Goal: Information Seeking & Learning: Learn about a topic

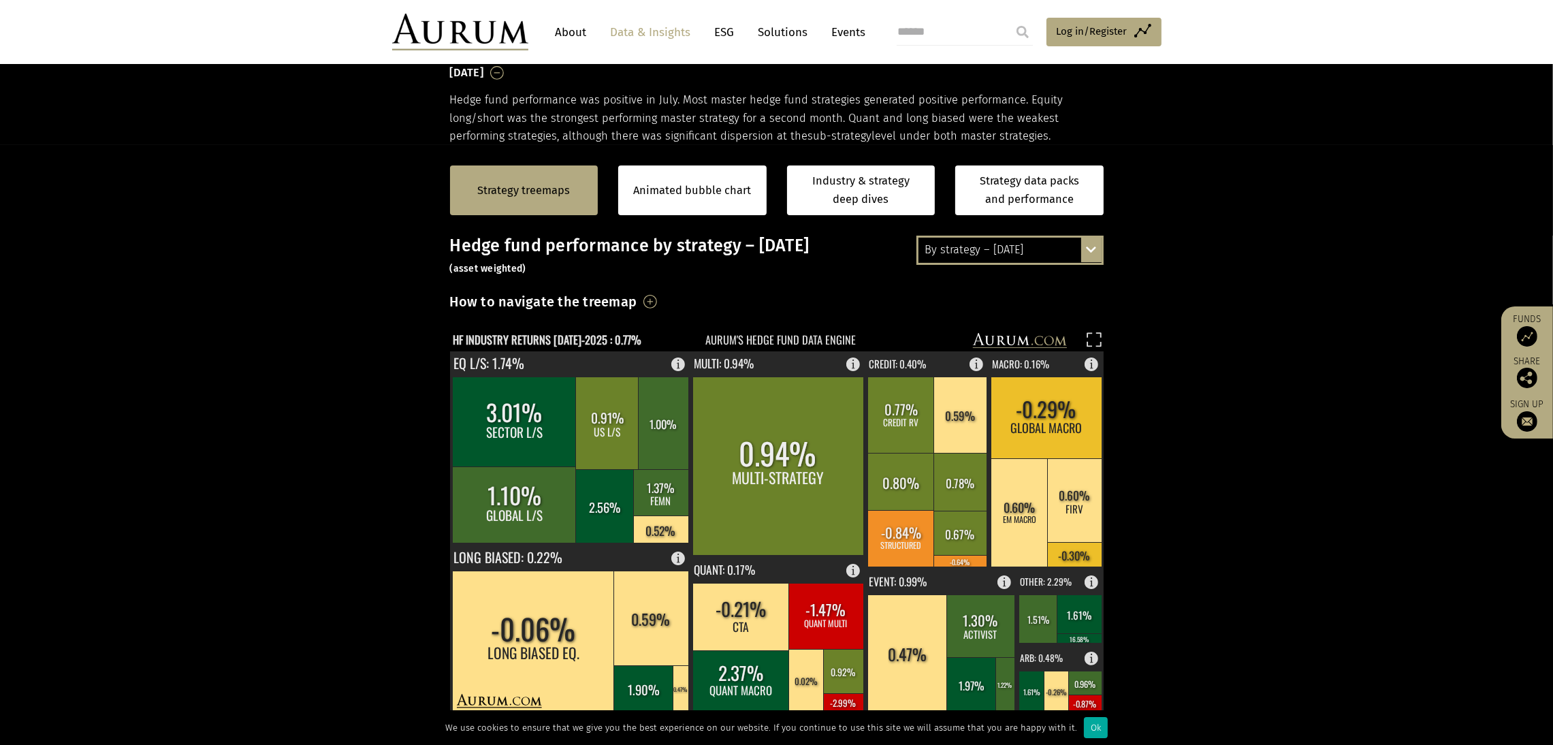
scroll to position [310, 0]
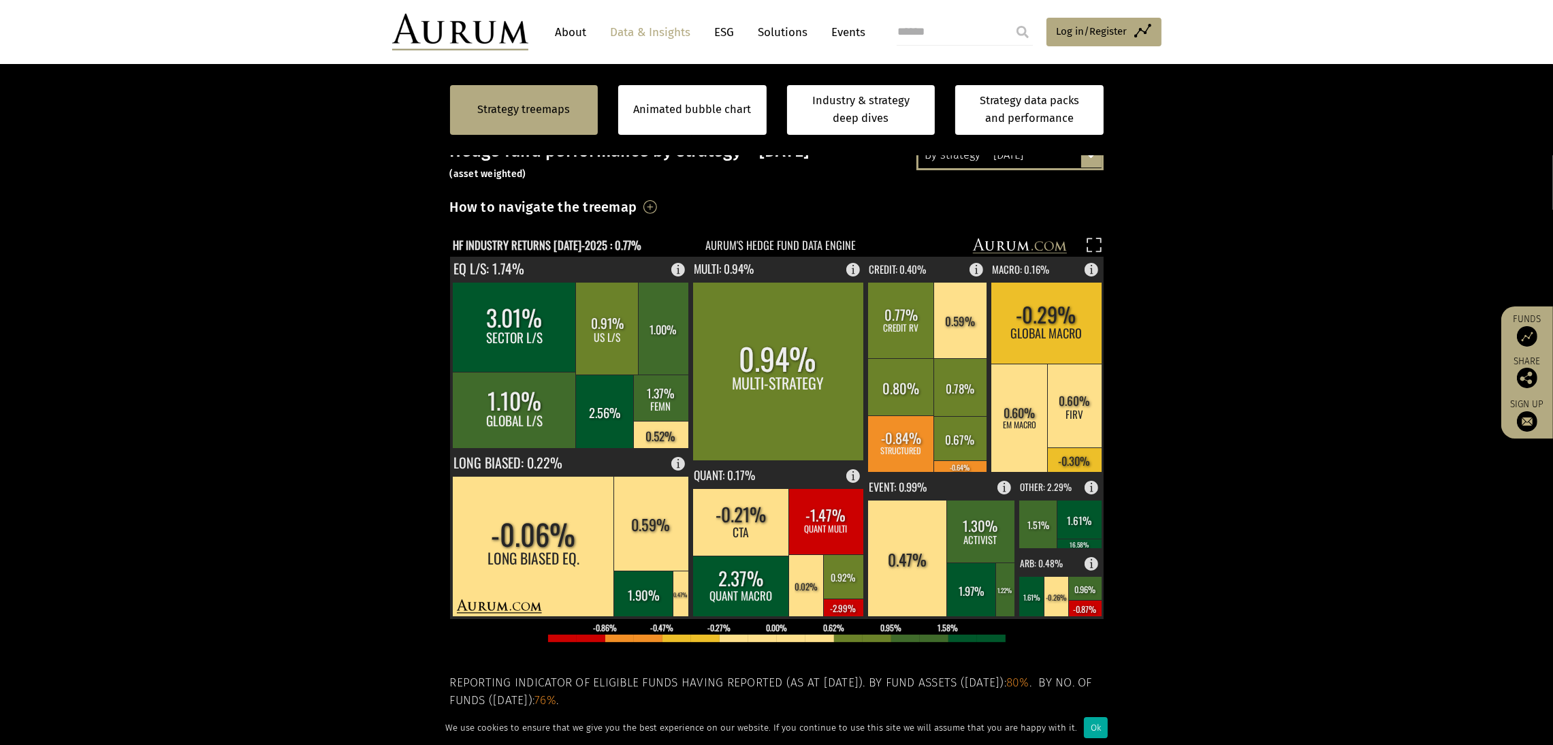
drag, startPoint x: 1353, startPoint y: 323, endPoint x: 227, endPoint y: 75, distance: 1153.5
click at [284, 265] on section "Strategy treemaps Animated bubble chart Industry & strategy deep dives Strategy…" at bounding box center [776, 475] width 1553 height 851
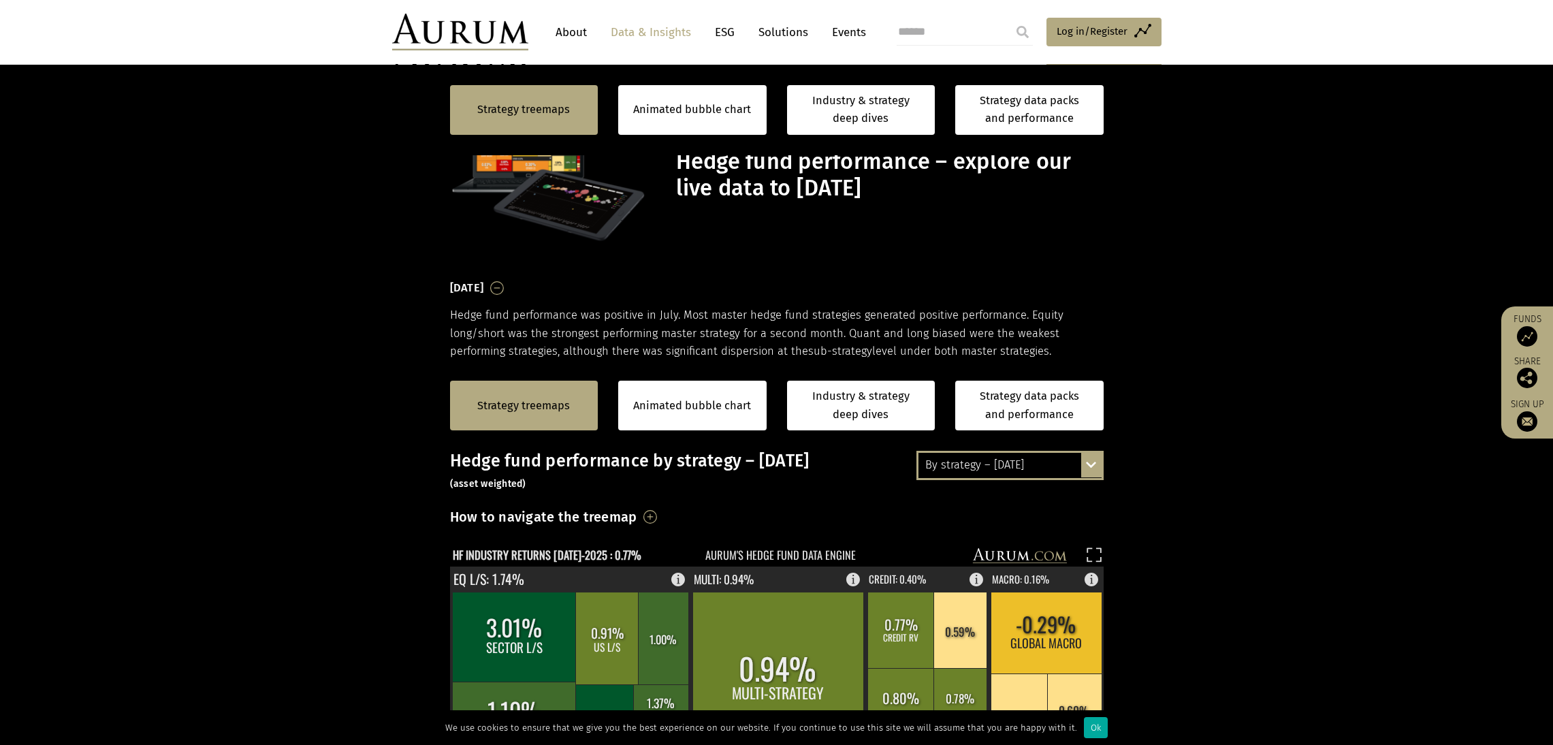
scroll to position [310, 0]
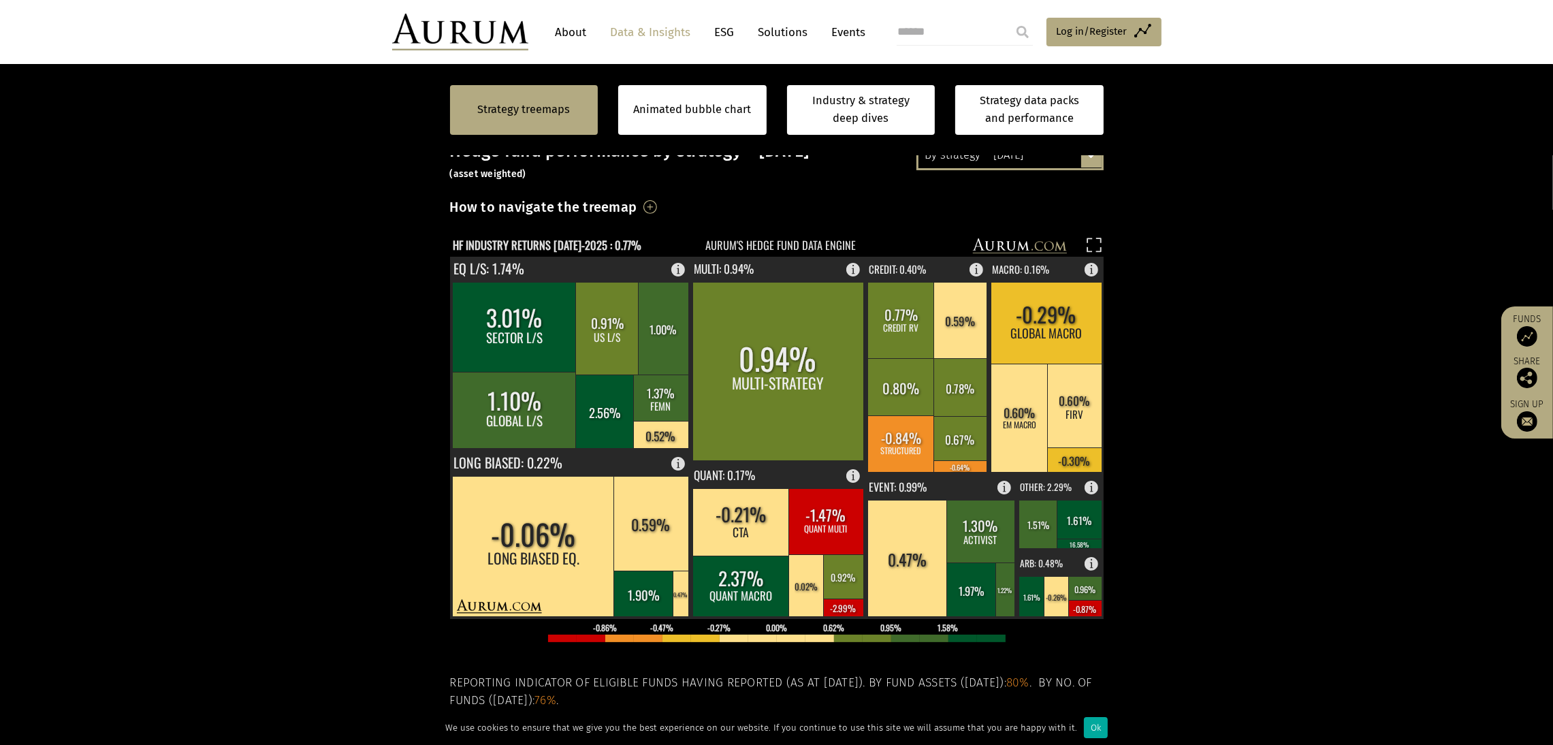
click at [1040, 161] on div "By strategy – [DATE]" at bounding box center [1010, 155] width 183 height 25
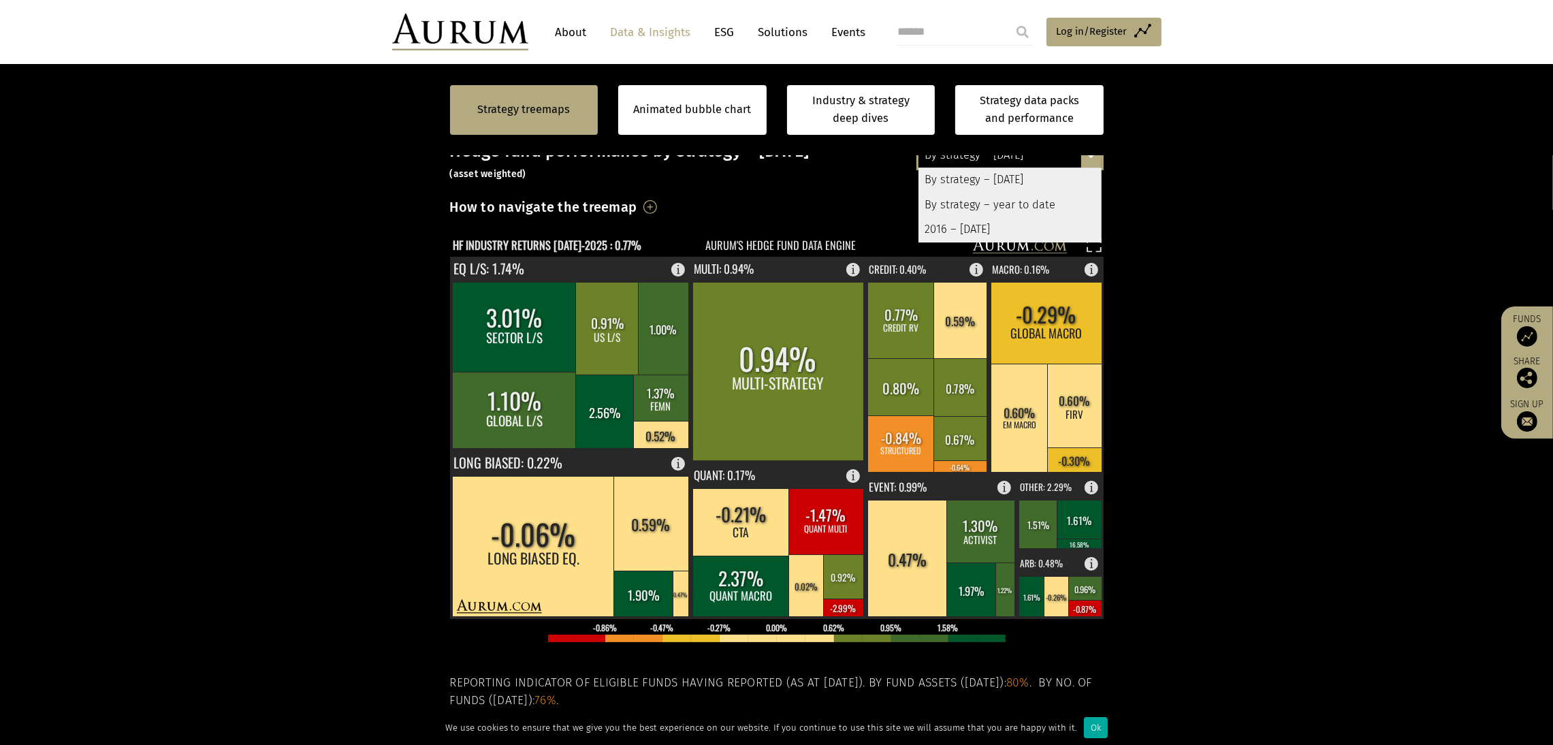
click at [1024, 201] on div "By strategy – year to date" at bounding box center [1010, 205] width 183 height 25
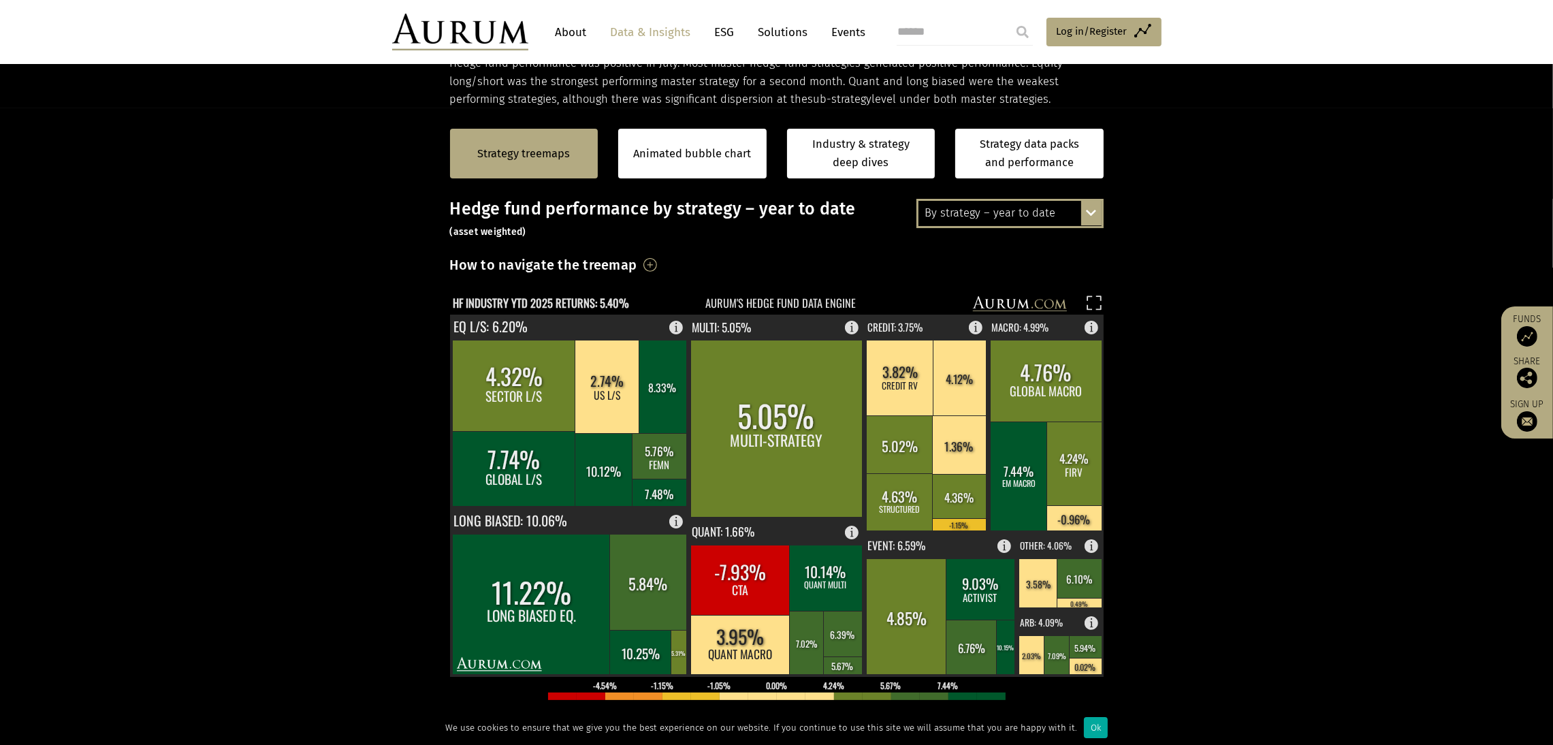
scroll to position [250, 0]
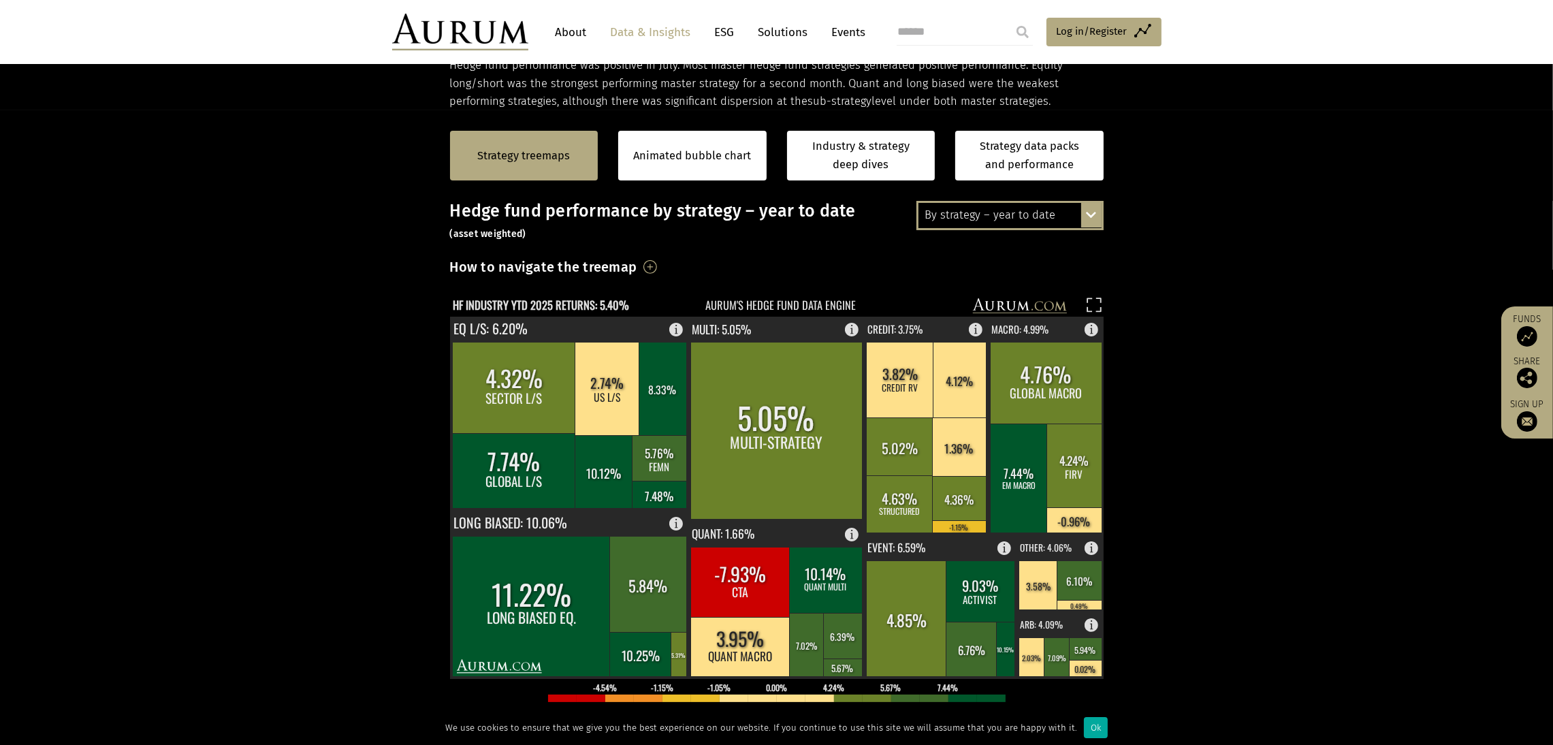
click at [1021, 216] on div "By strategy – year to date" at bounding box center [1010, 215] width 183 height 25
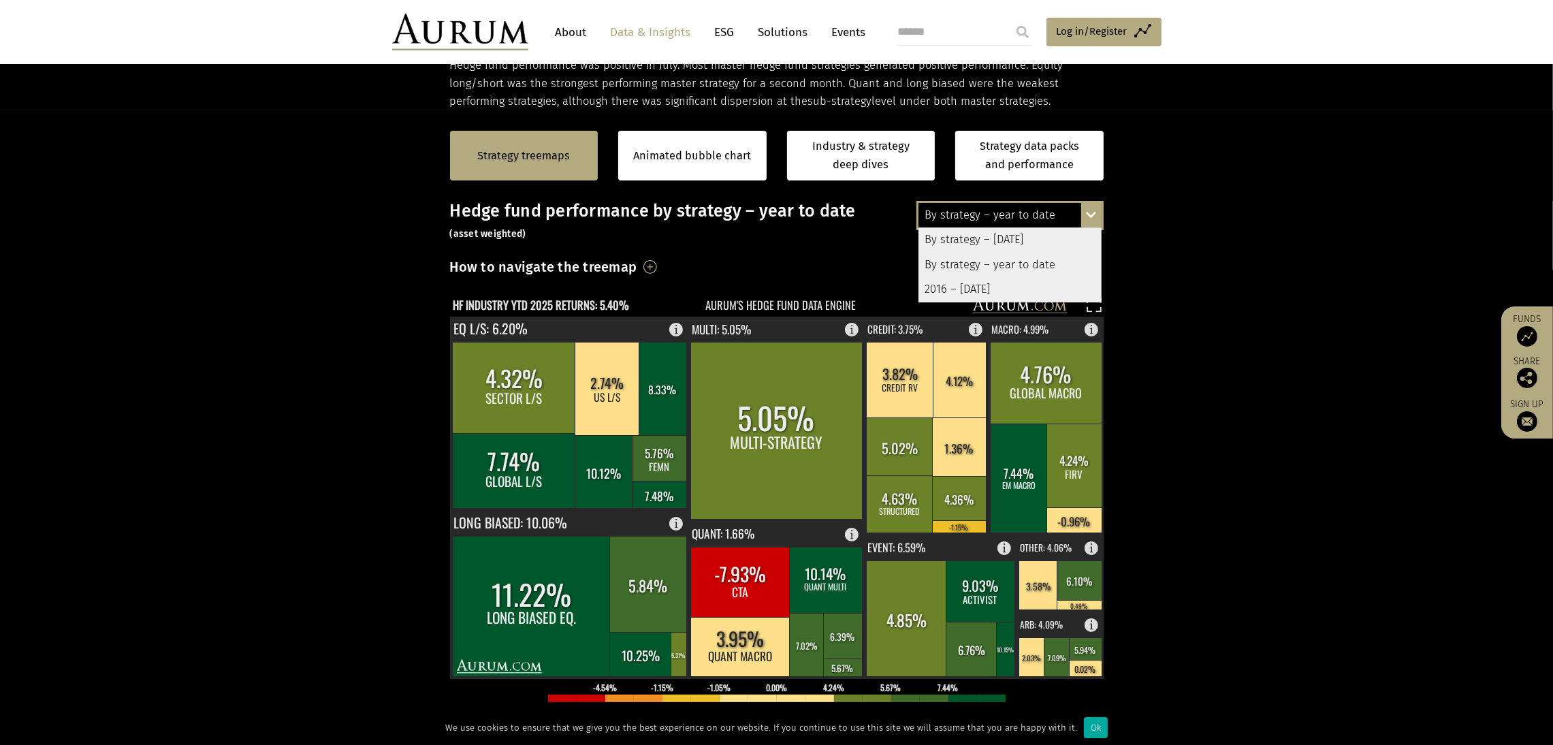
click at [1008, 290] on div "2016 – [DATE]" at bounding box center [1010, 289] width 183 height 25
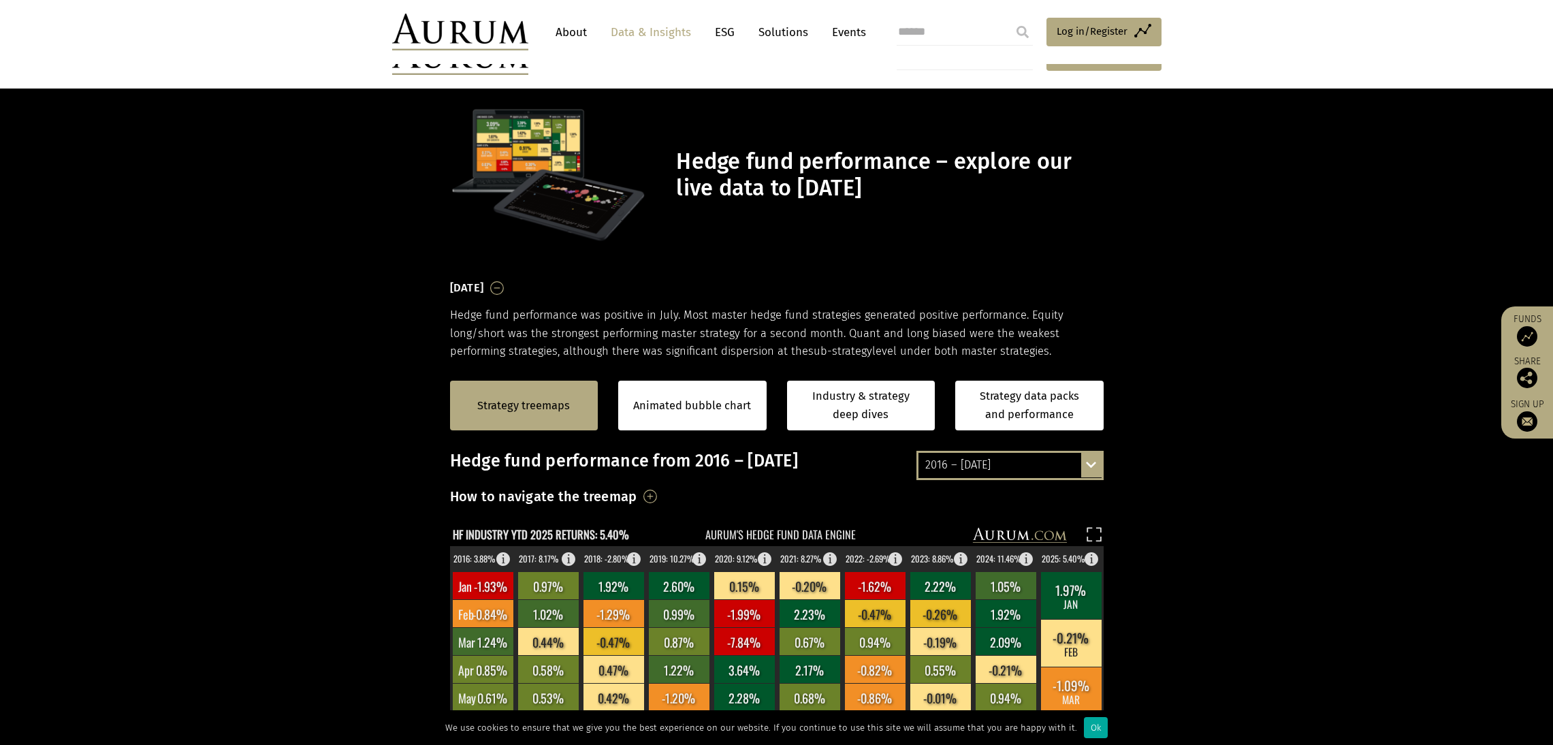
scroll to position [250, 0]
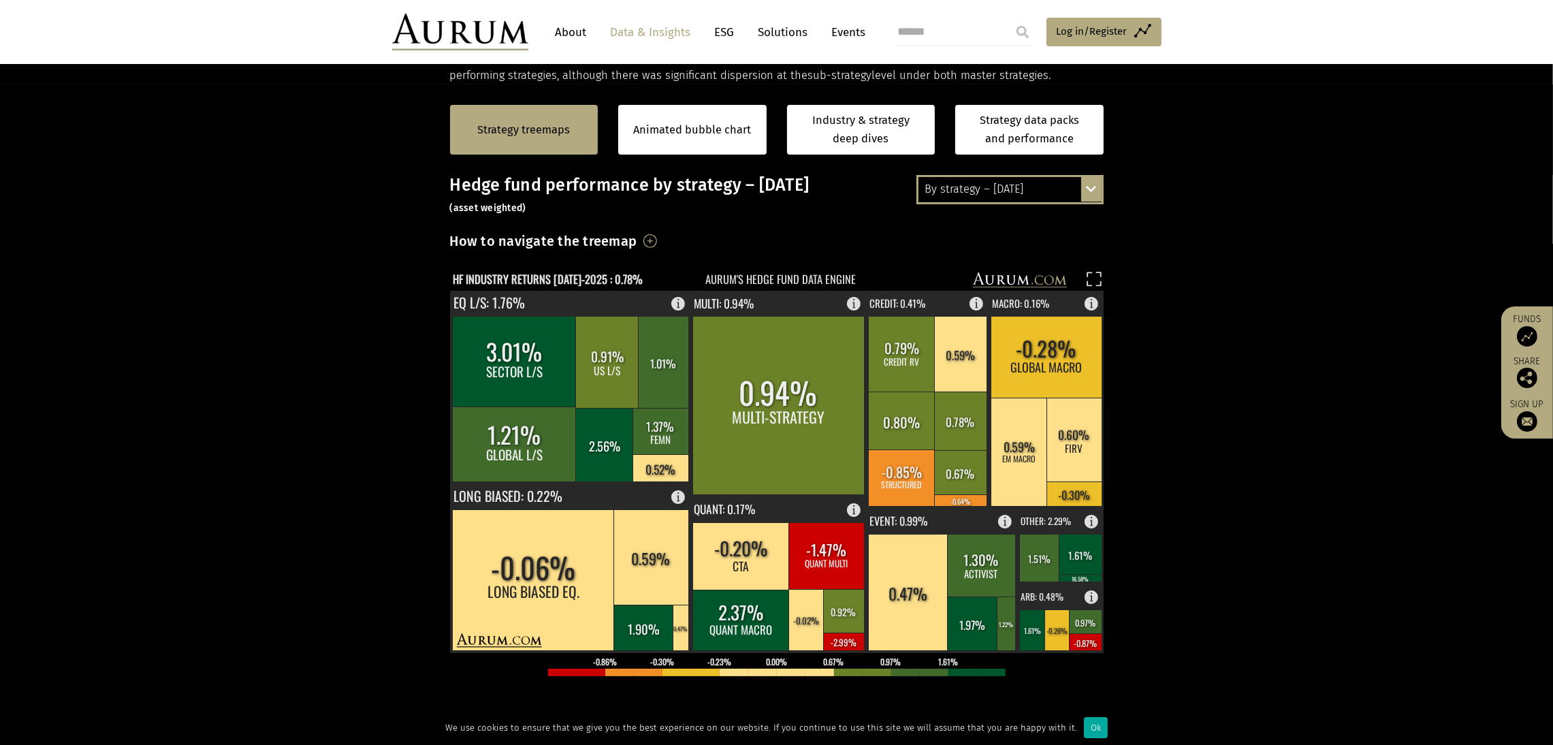
scroll to position [276, 0]
click at [999, 190] on div "By strategy – [DATE]" at bounding box center [1010, 188] width 183 height 25
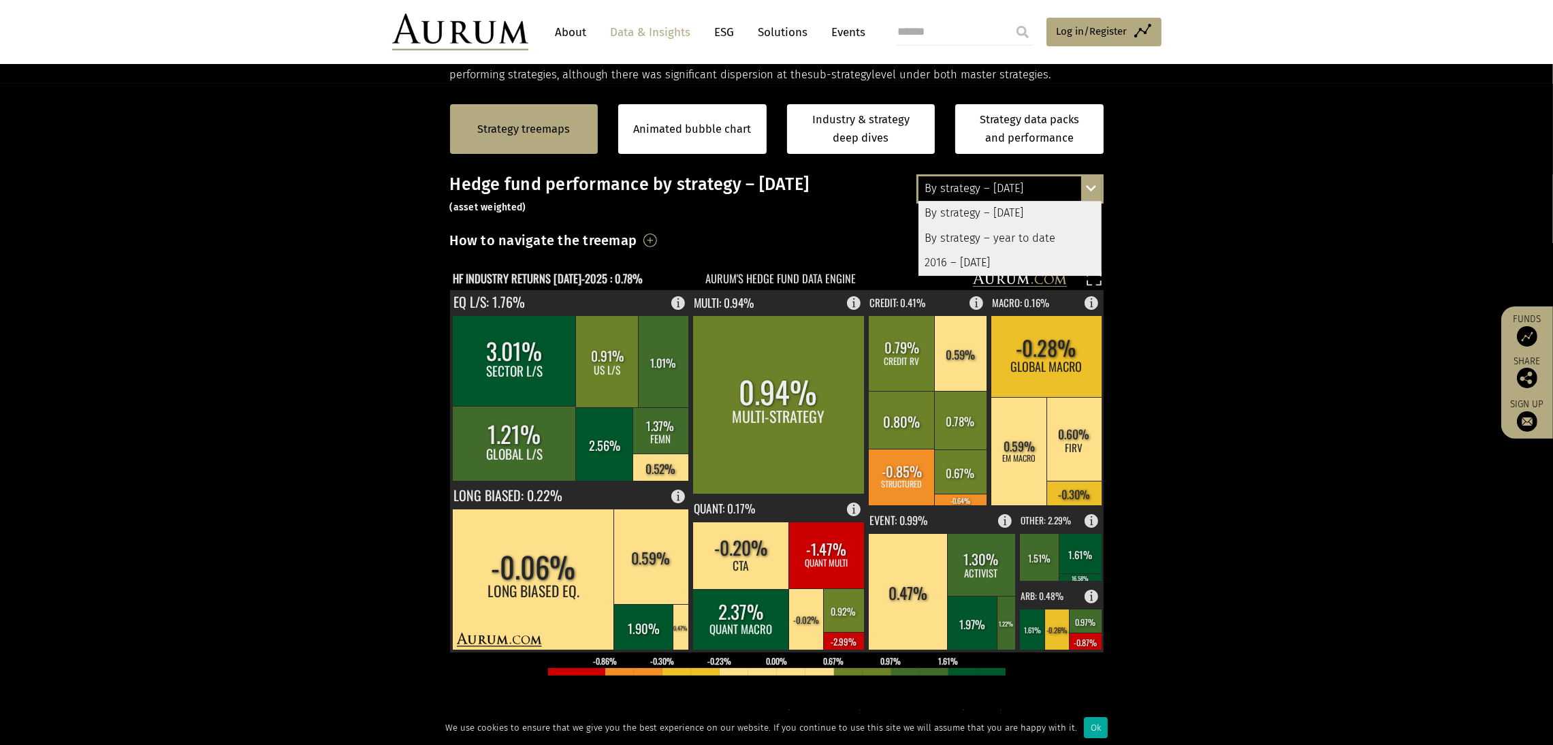
click at [970, 236] on div "By strategy – year to date" at bounding box center [1010, 238] width 183 height 25
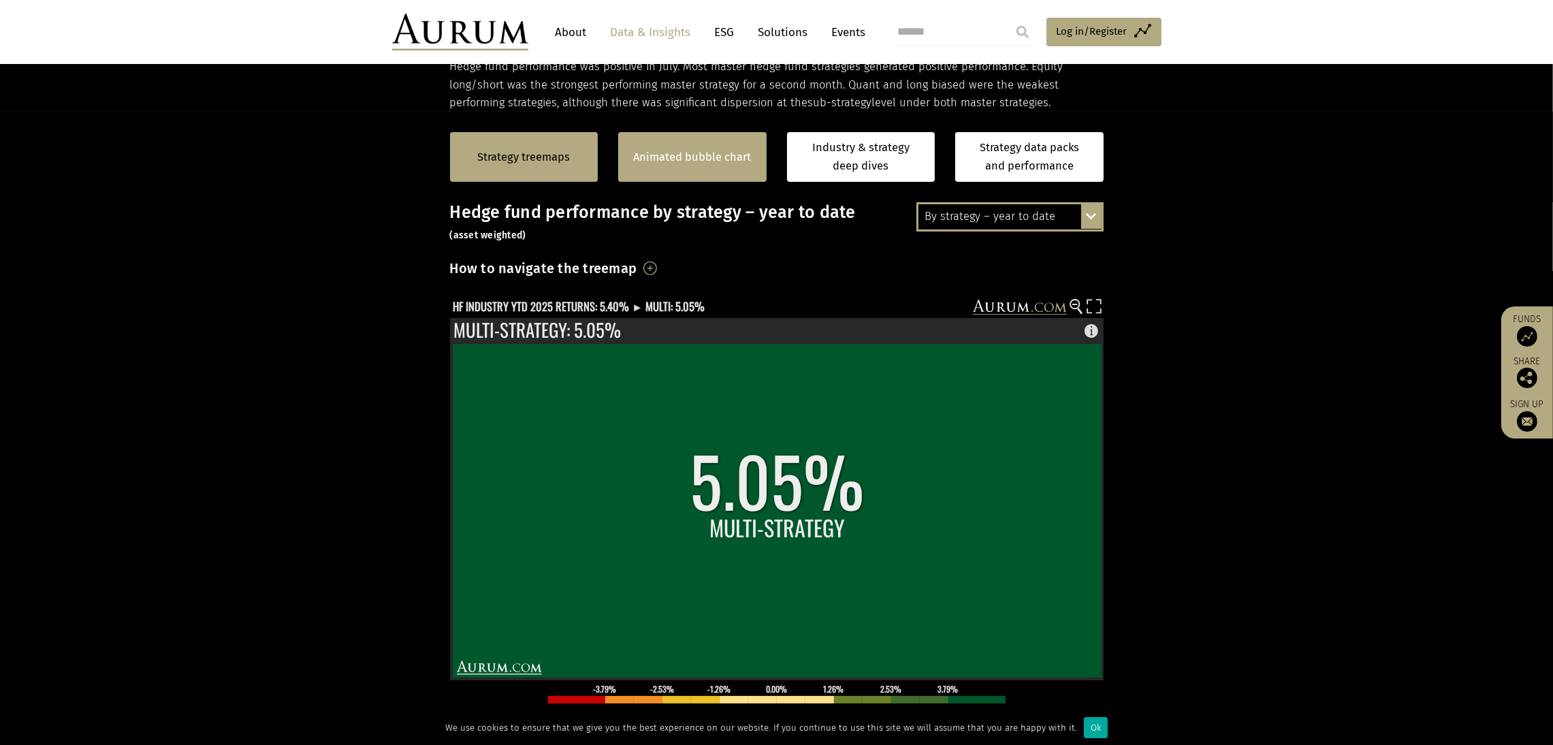
click at [741, 159] on link "Animated bubble chart" at bounding box center [692, 157] width 118 height 18
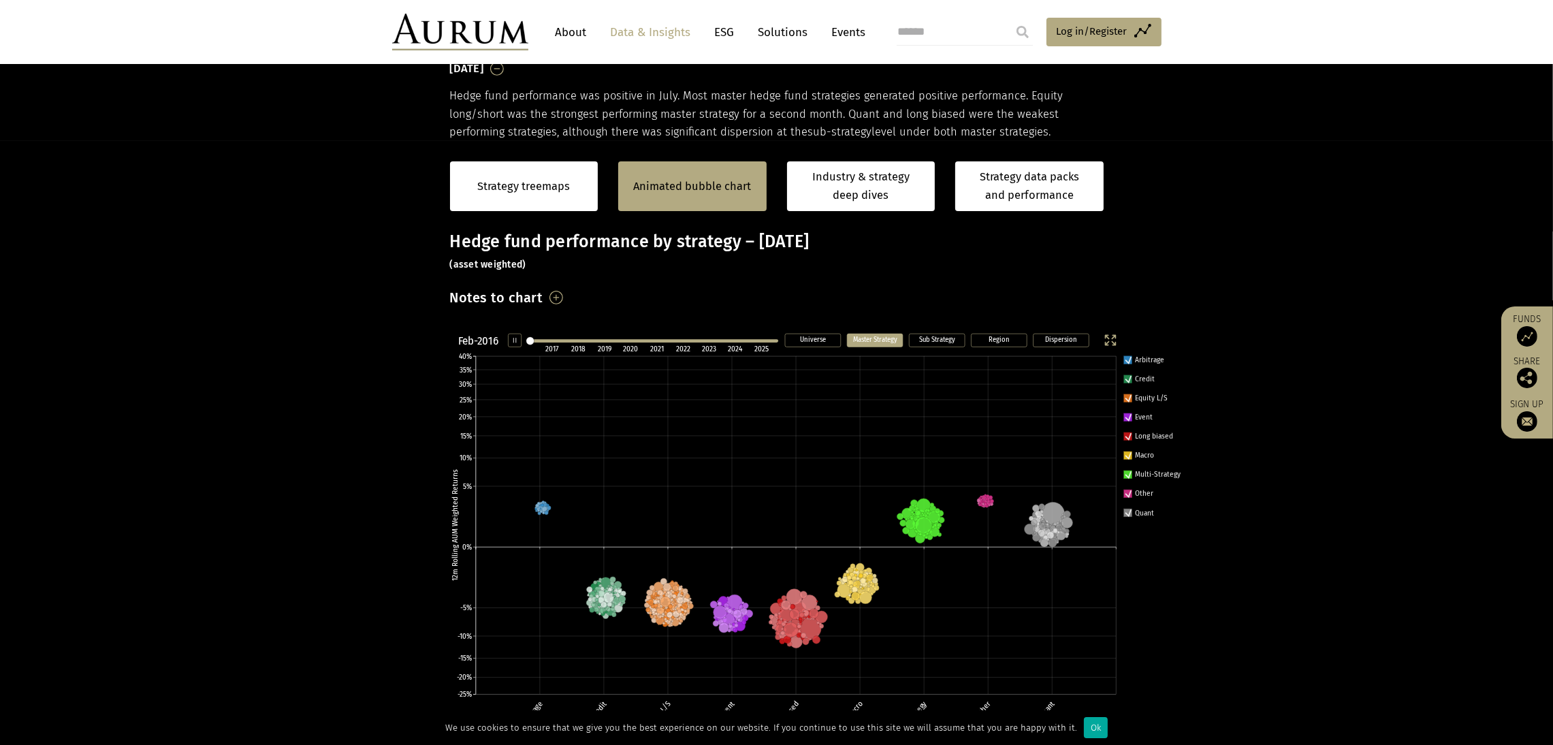
scroll to position [206, 0]
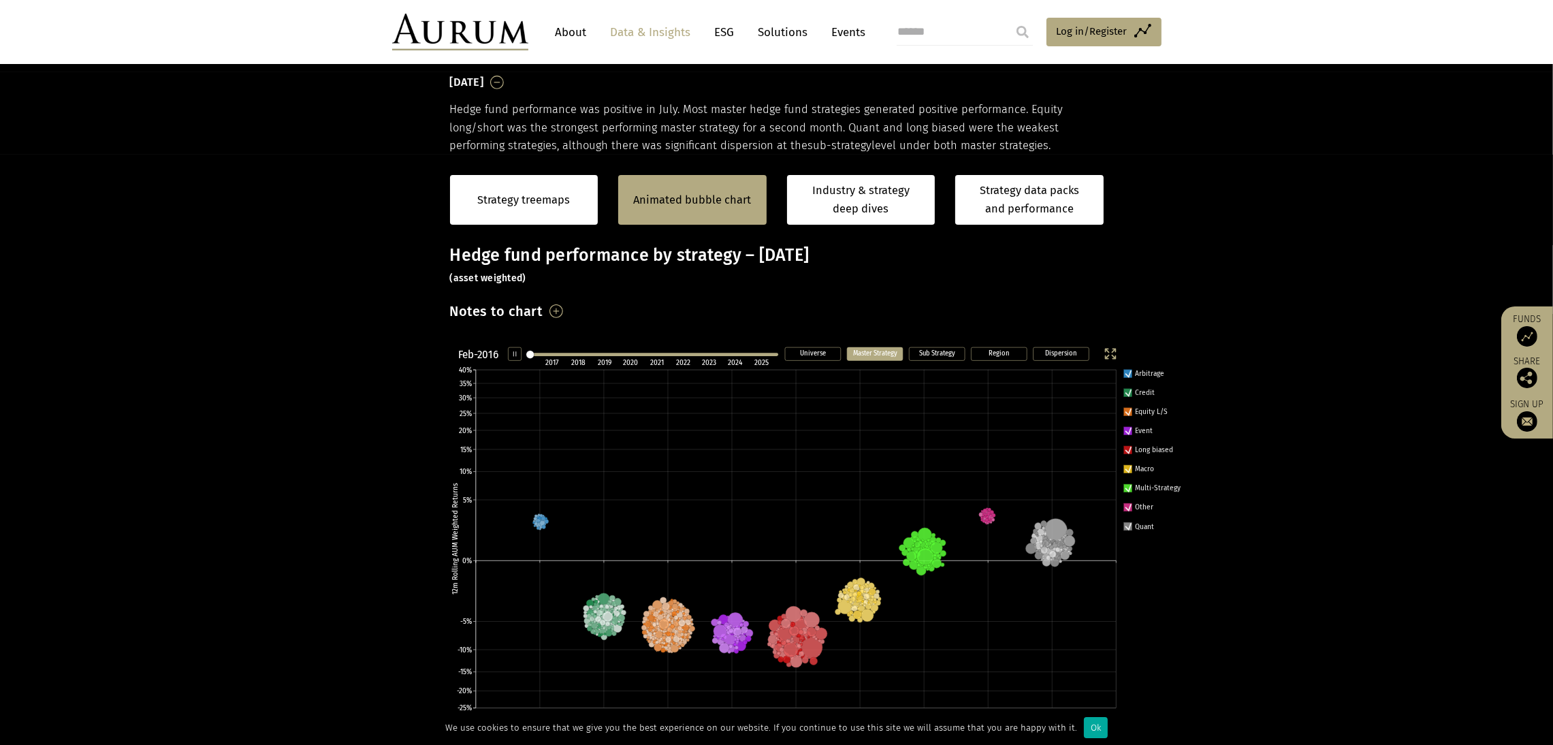
click at [595, 343] on icon "Dispersion Region Sub Strategy Master Strategy Universe Feb-2016 2017 2018 2019…" at bounding box center [818, 563] width 756 height 443
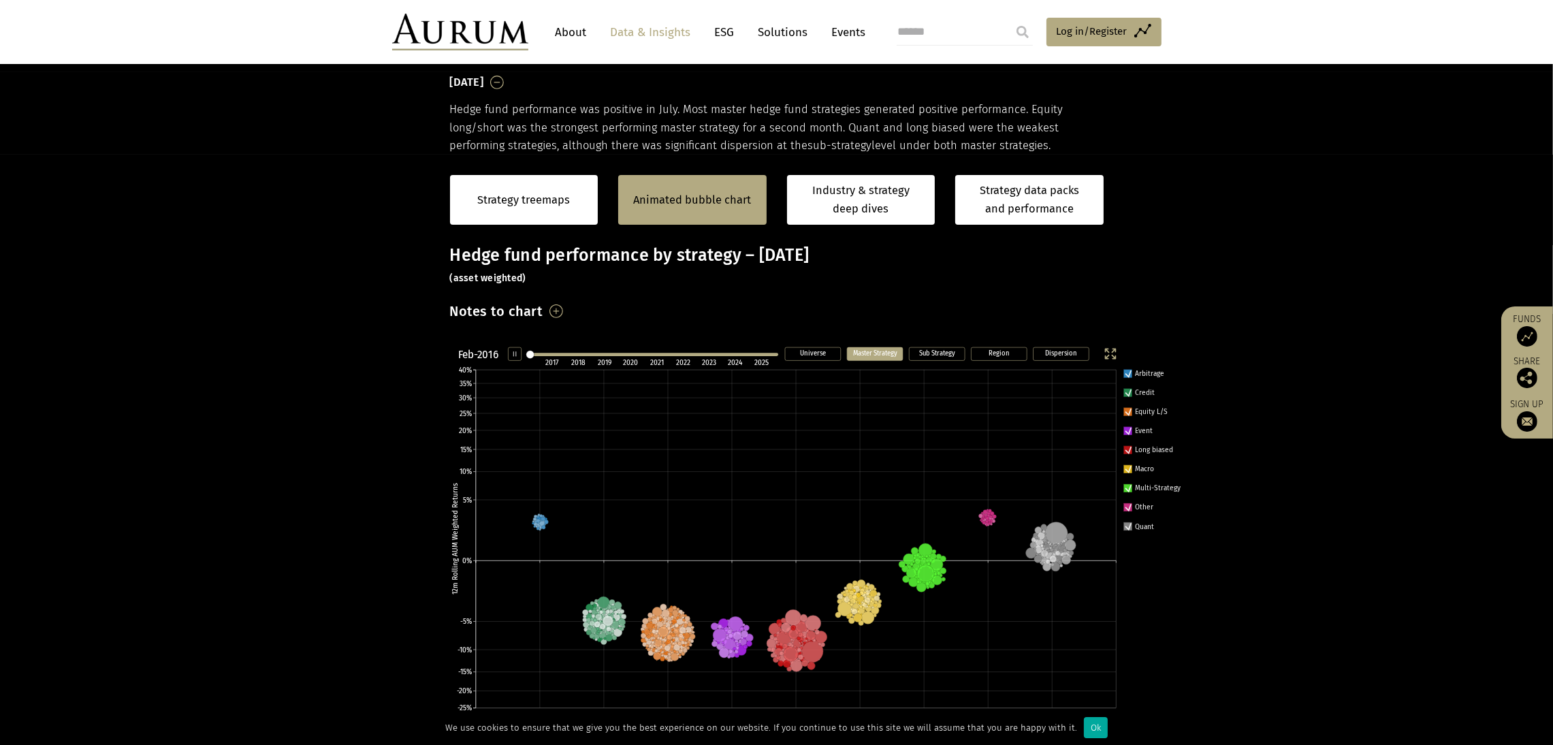
click at [604, 354] on line at bounding box center [652, 354] width 249 height 0
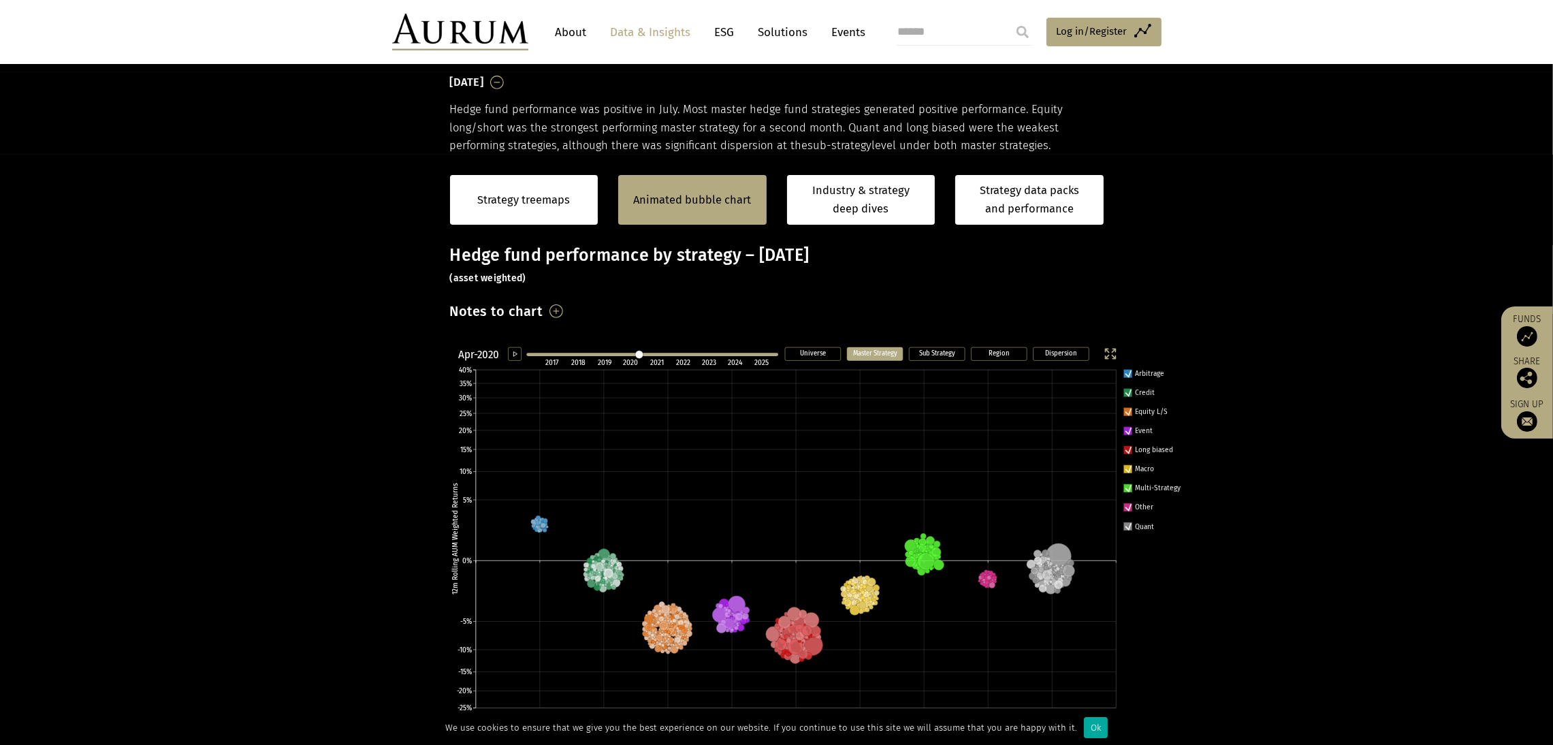
drag, startPoint x: 640, startPoint y: 356, endPoint x: 656, endPoint y: 355, distance: 15.7
click at [653, 354] on line at bounding box center [652, 354] width 249 height 0
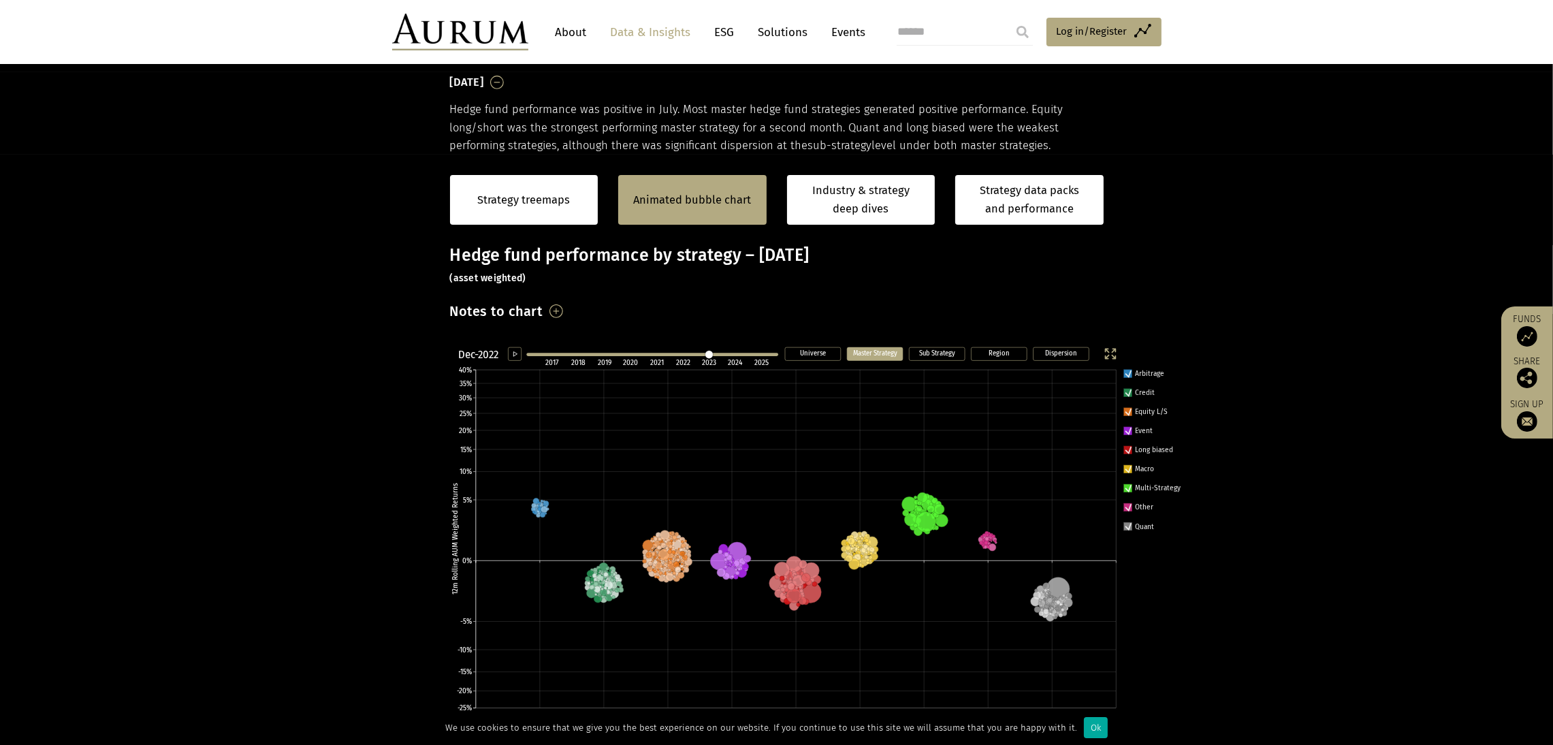
drag, startPoint x: 710, startPoint y: 352, endPoint x: 717, endPoint y: 353, distance: 7.6
click at [716, 354] on line at bounding box center [652, 354] width 249 height 0
